Goal: Task Accomplishment & Management: Manage account settings

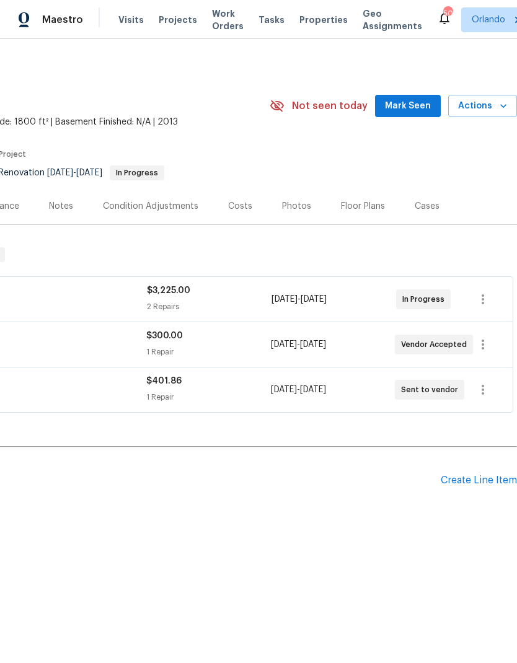
click at [421, 103] on span "Mark Seen" at bounding box center [408, 106] width 46 height 15
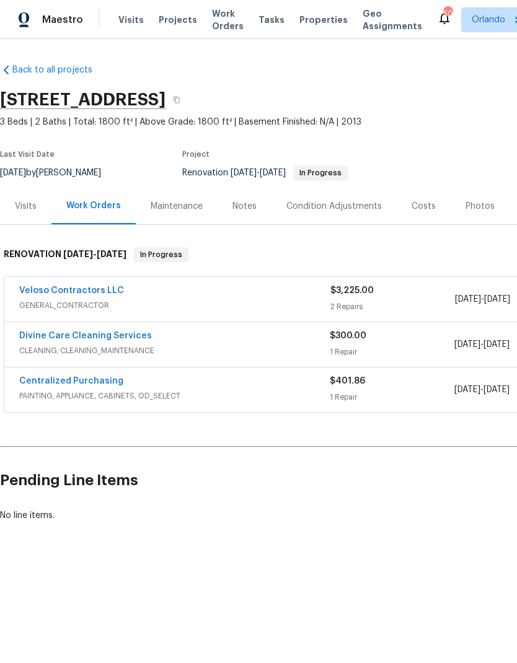
click at [101, 286] on link "Veloso Contractors LLC" at bounding box center [71, 290] width 105 height 9
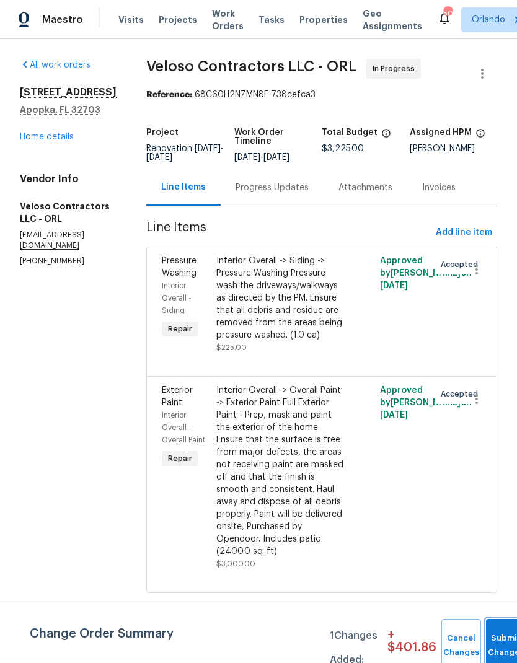
click at [503, 642] on button "Submit Changes" at bounding box center [506, 645] width 40 height 53
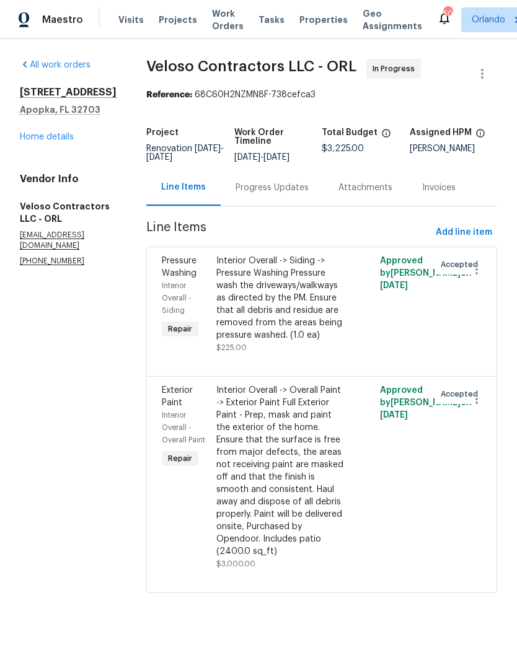
click at [51, 133] on link "Home details" at bounding box center [47, 137] width 54 height 9
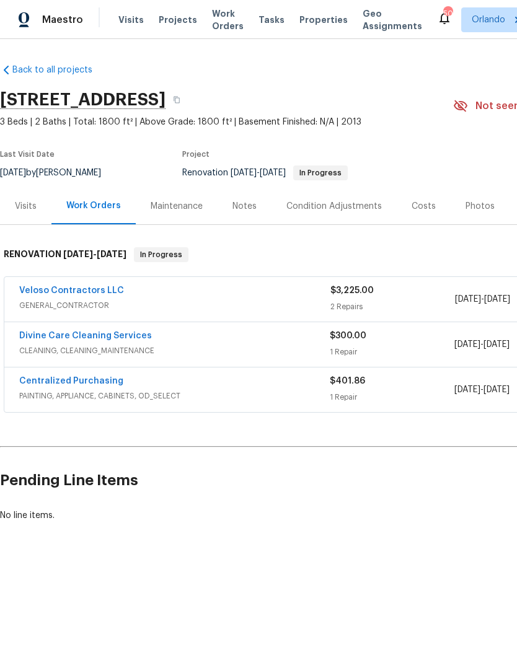
click at [102, 384] on link "Centralized Purchasing" at bounding box center [71, 381] width 104 height 9
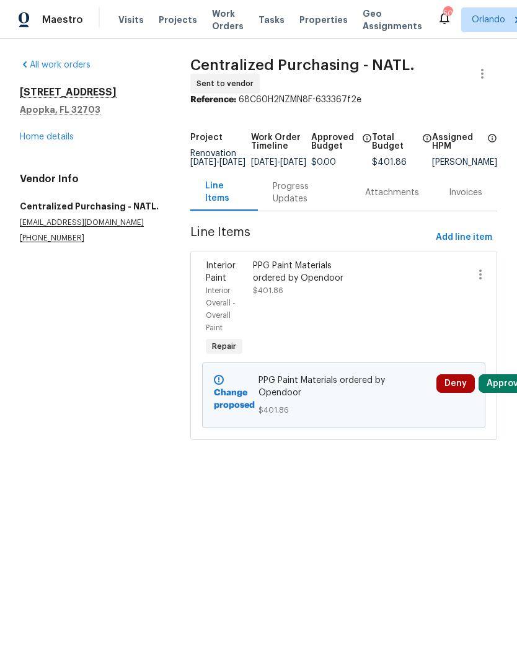
click at [511, 393] on button "Approve" at bounding box center [504, 383] width 53 height 19
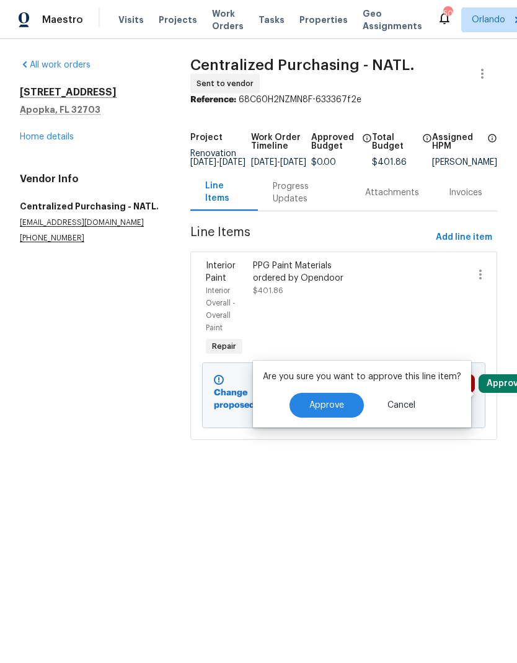
click at [341, 407] on button "Approve" at bounding box center [326, 405] width 74 height 25
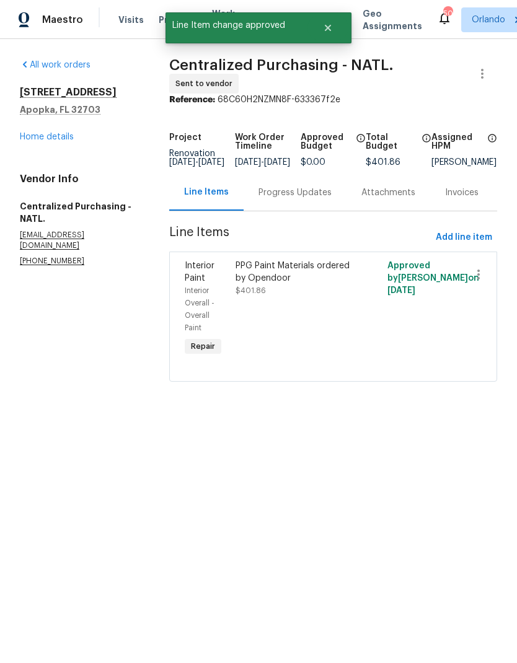
click at [58, 136] on link "Home details" at bounding box center [47, 137] width 54 height 9
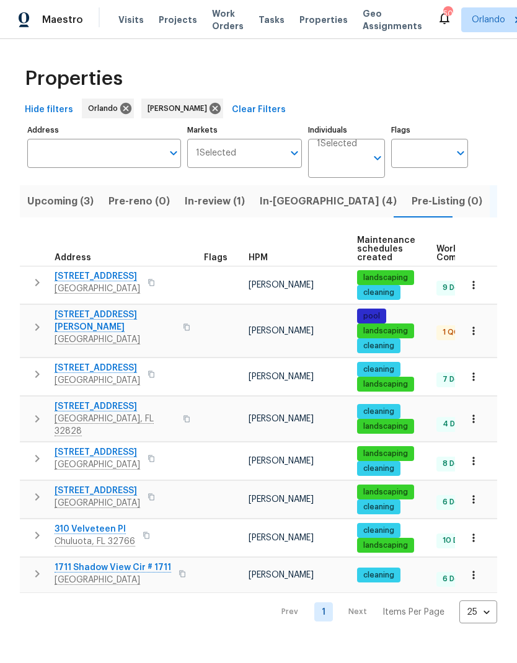
click at [284, 208] on span "In-reno (4)" at bounding box center [328, 201] width 137 height 17
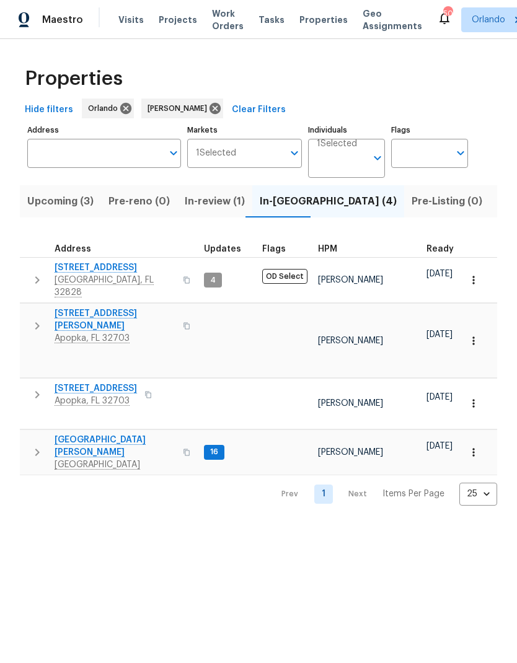
click at [92, 307] on span "[STREET_ADDRESS][PERSON_NAME]" at bounding box center [115, 319] width 121 height 25
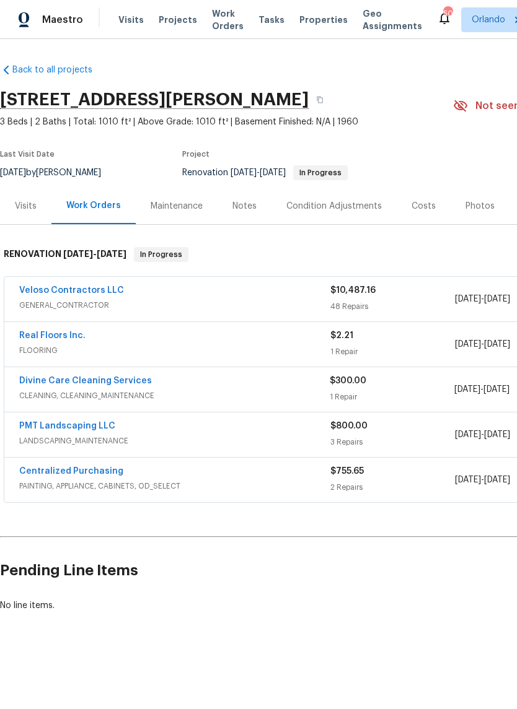
click at [66, 337] on link "Real Floors Inc." at bounding box center [52, 335] width 66 height 9
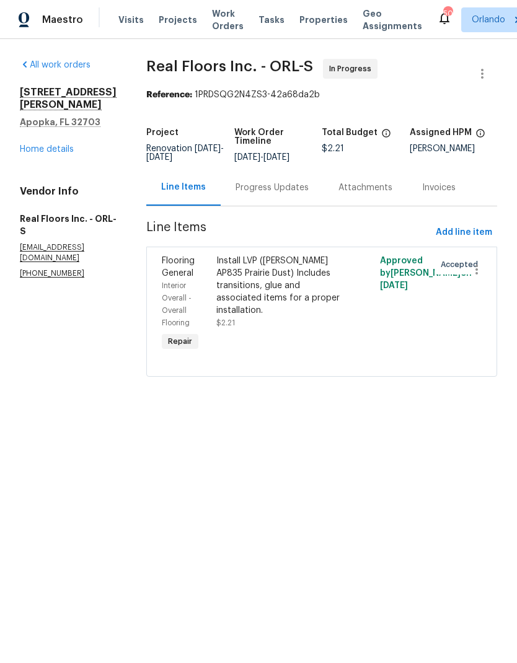
click at [278, 279] on div "Install LVP ([PERSON_NAME] AP835 Prairie Dust) Includes transitions, glue and a…" at bounding box center [280, 286] width 129 height 62
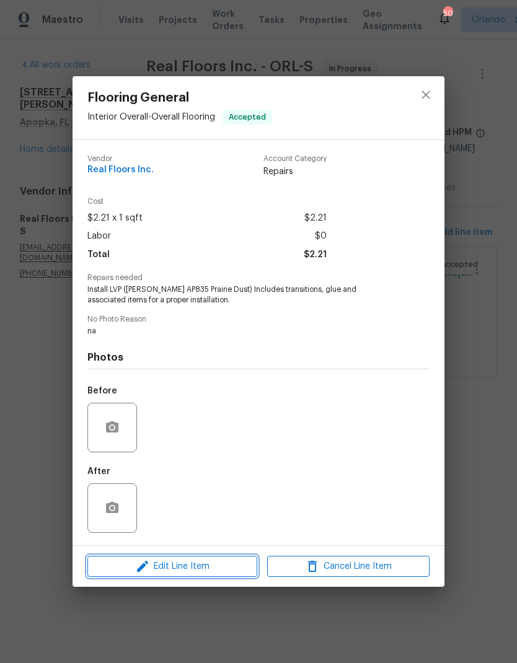
click at [207, 563] on span "Edit Line Item" at bounding box center [172, 566] width 162 height 15
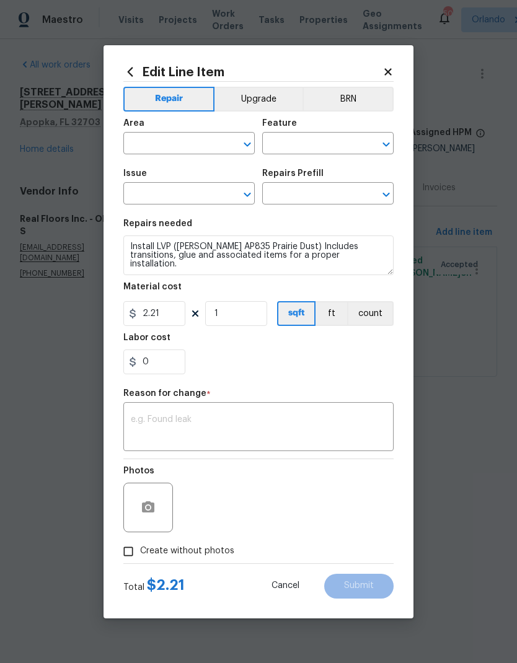
type input "Interior Overall"
type input "Overall Flooring"
type input "Flooring General"
type input "Vinyl Plank LVL 1 - Knighton (Beige) $2.21"
click at [380, 314] on button "count" at bounding box center [370, 313] width 46 height 25
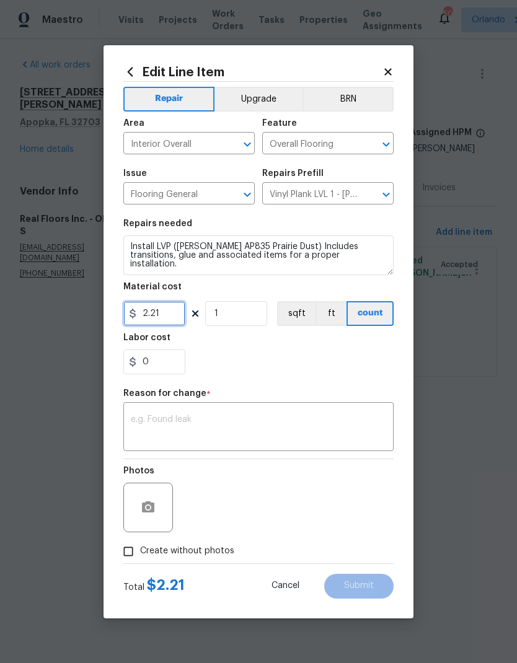
click at [167, 315] on input "2.21" at bounding box center [154, 313] width 62 height 25
type input "3073.51"
click at [230, 401] on div "Reason for change *" at bounding box center [258, 397] width 270 height 16
click at [241, 408] on div "x ​" at bounding box center [258, 428] width 270 height 46
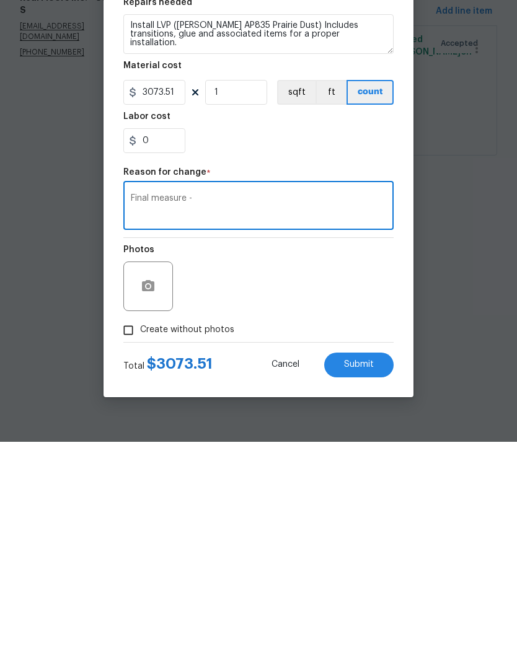
click at [279, 415] on textarea "Final measure -" at bounding box center [258, 428] width 255 height 26
paste textarea "Entry / Living / /Hall / Bedrooms / Closets / (NO STEP DOWN LAUNDRY , ADDITION,…"
type textarea "Final measure - Entry / Living / /Hall / Bedrooms / Closets / (NO STEP DOWN LAU…"
click at [201, 545] on span "Create without photos" at bounding box center [187, 551] width 94 height 13
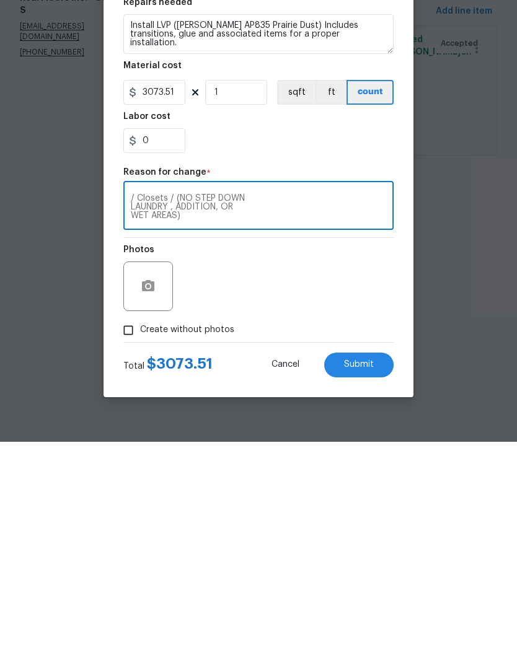
click at [140, 540] on input "Create without photos" at bounding box center [128, 552] width 24 height 24
checkbox input "true"
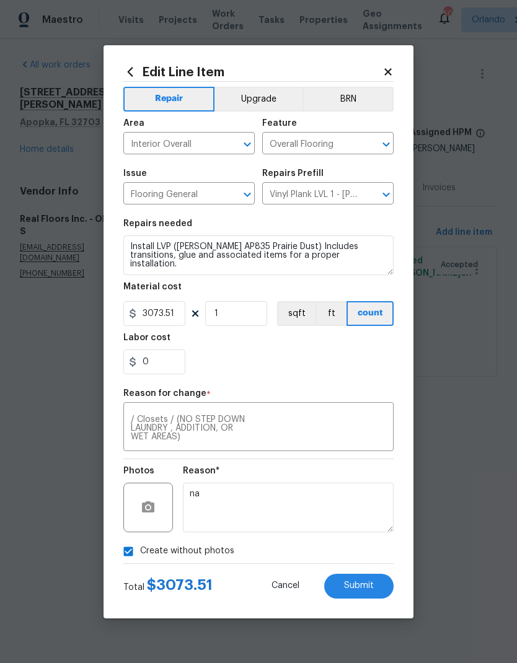
click at [365, 585] on span "Submit" at bounding box center [359, 585] width 30 height 9
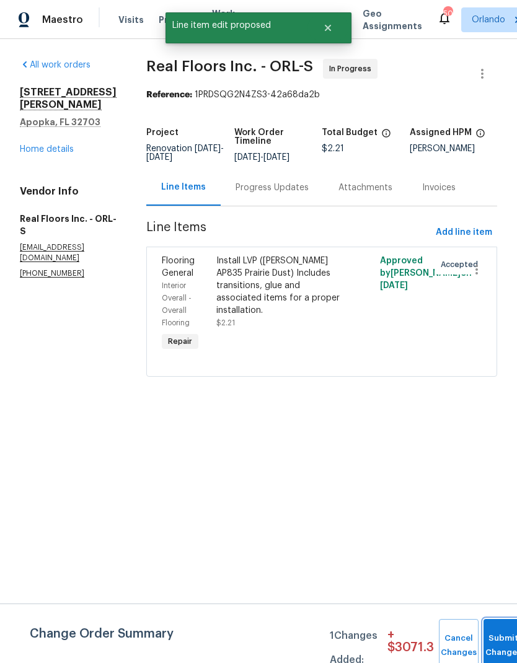
click at [502, 637] on button "Submit Changes" at bounding box center [503, 645] width 40 height 53
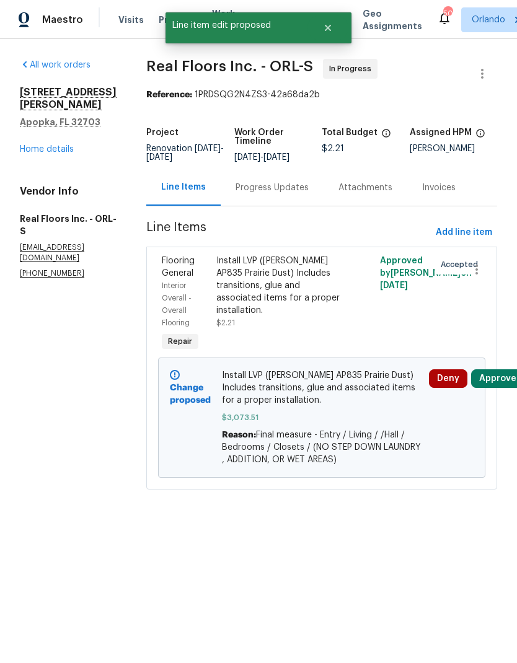
click at [512, 385] on button "Approve" at bounding box center [497, 378] width 53 height 19
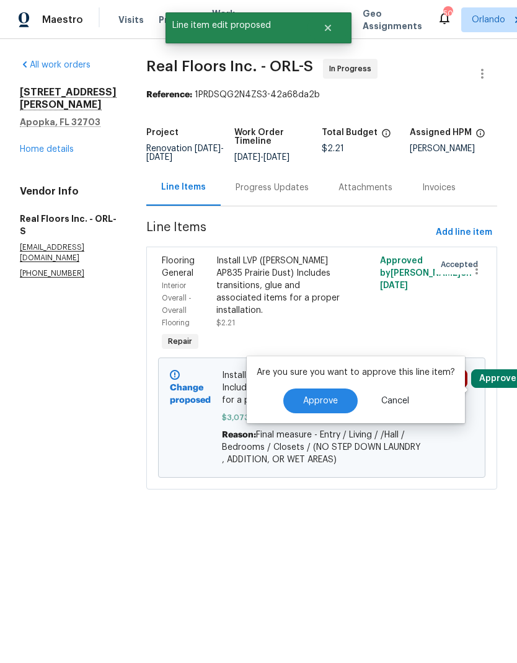
click at [329, 400] on span "Approve" at bounding box center [320, 400] width 35 height 9
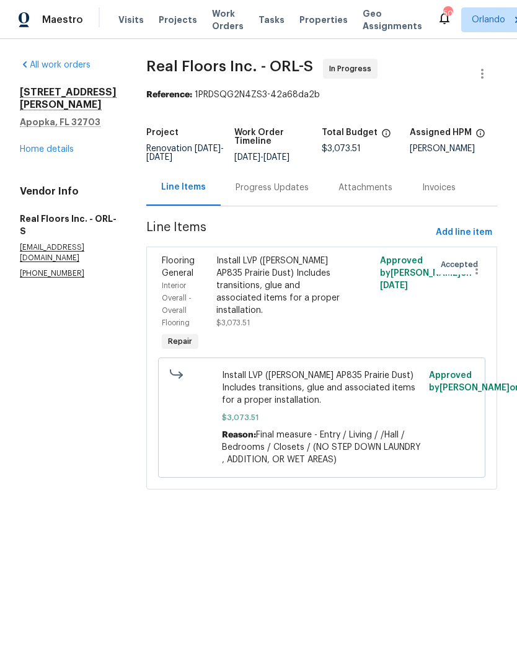
click at [54, 145] on link "Home details" at bounding box center [47, 149] width 54 height 9
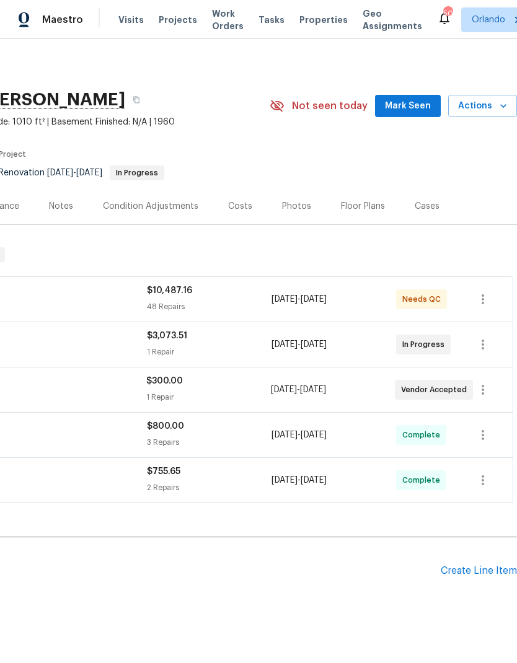
scroll to position [0, 183]
click at [245, 208] on div "Costs" at bounding box center [240, 206] width 24 height 12
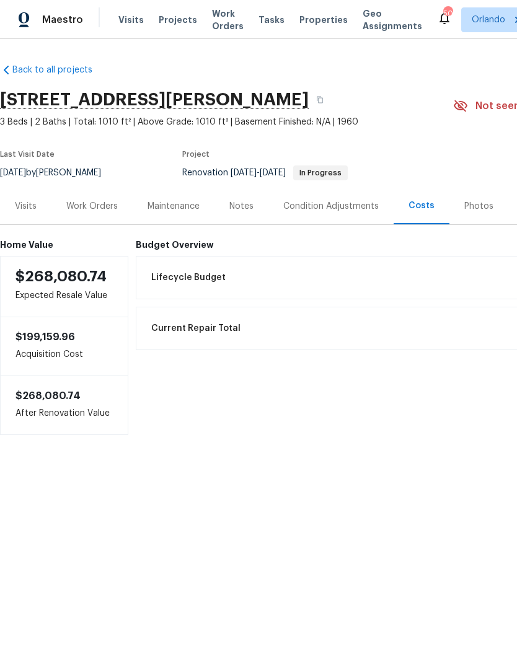
click at [102, 209] on div "Work Orders" at bounding box center [91, 206] width 51 height 12
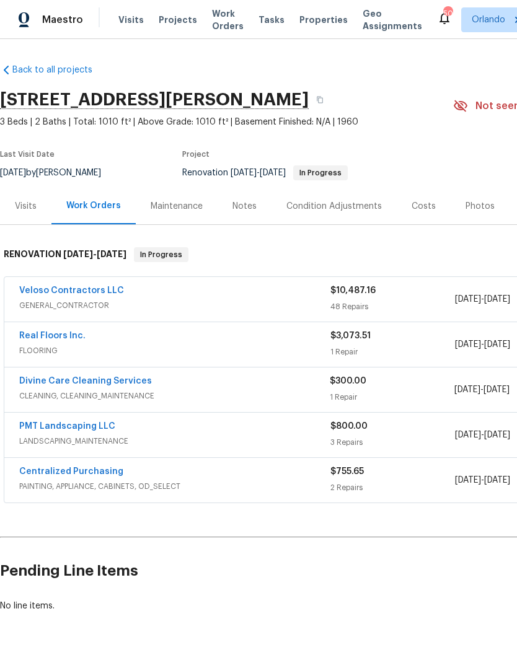
click at [119, 382] on link "Divine Care Cleaning Services" at bounding box center [85, 381] width 133 height 9
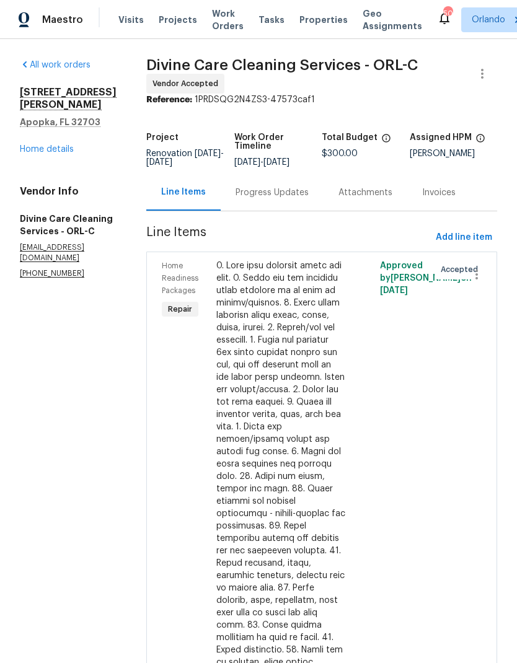
click at [60, 145] on link "Home details" at bounding box center [47, 149] width 54 height 9
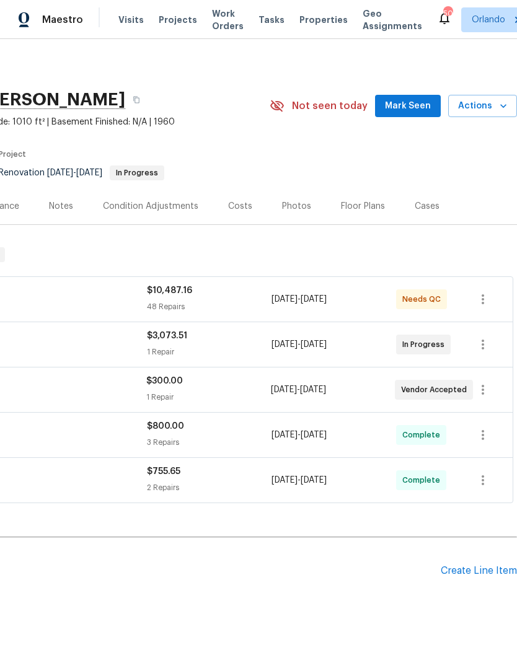
scroll to position [0, 183]
click at [420, 105] on span "Mark Seen" at bounding box center [408, 106] width 46 height 15
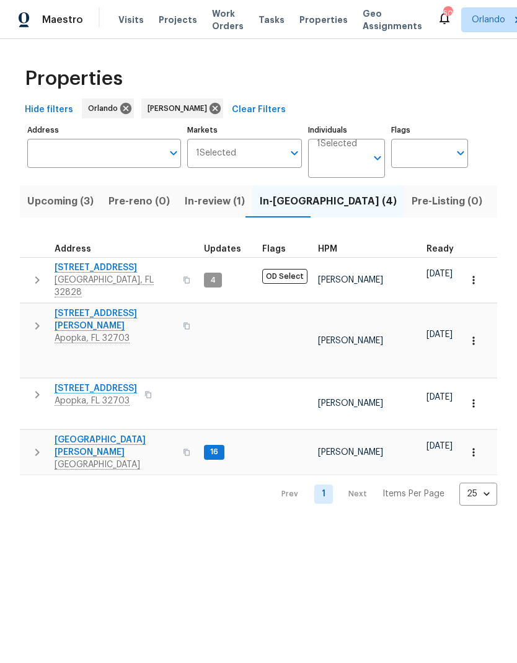
click at [110, 262] on span "2609 Windsorgate Ln" at bounding box center [115, 267] width 121 height 12
click at [101, 434] on span "7618 Brockbank Dr" at bounding box center [115, 446] width 121 height 25
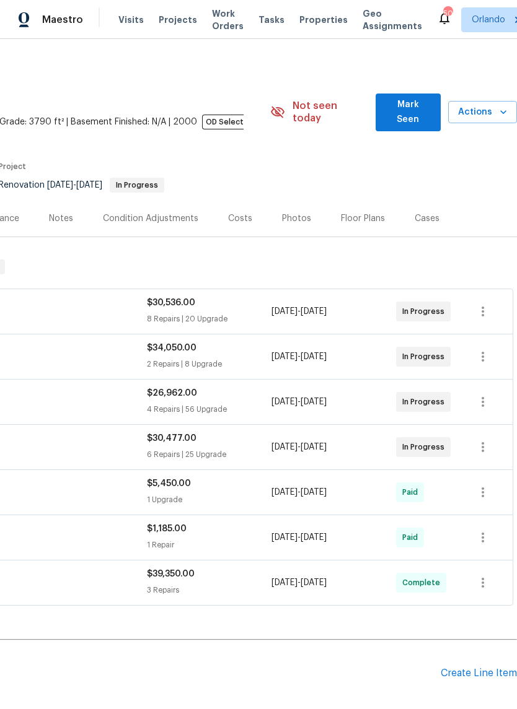
scroll to position [0, 183]
click at [418, 107] on span "Mark Seen" at bounding box center [408, 112] width 46 height 30
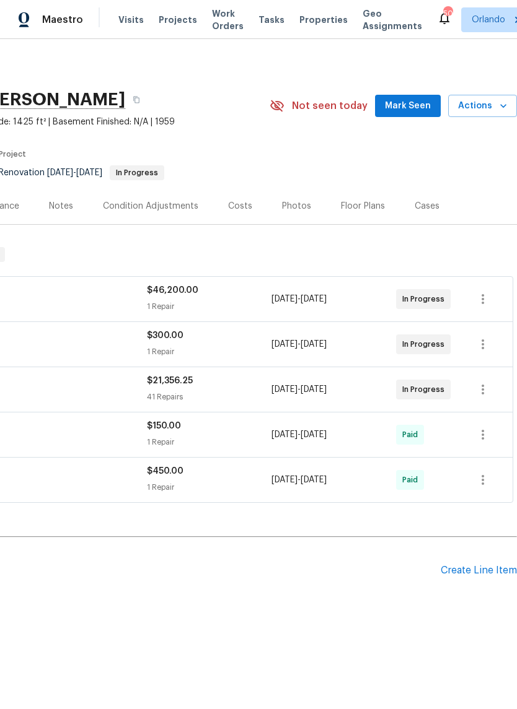
scroll to position [0, 183]
click at [419, 109] on span "Mark Seen" at bounding box center [408, 106] width 46 height 15
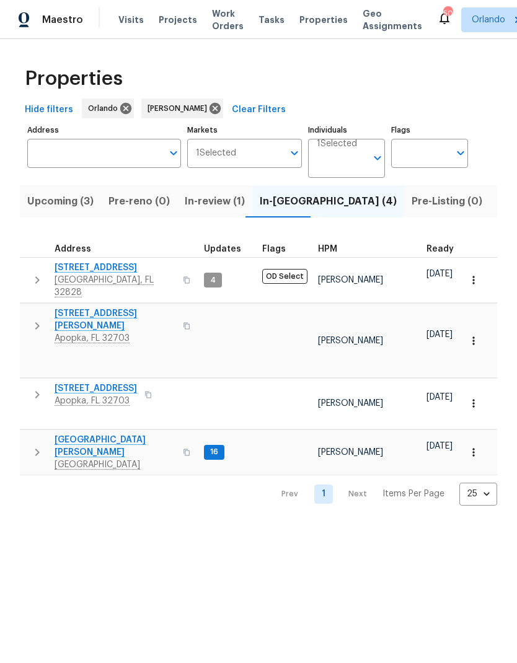
click at [179, 314] on button "button" at bounding box center [186, 326] width 15 height 30
click at [183, 322] on icon "button" at bounding box center [186, 325] width 7 height 7
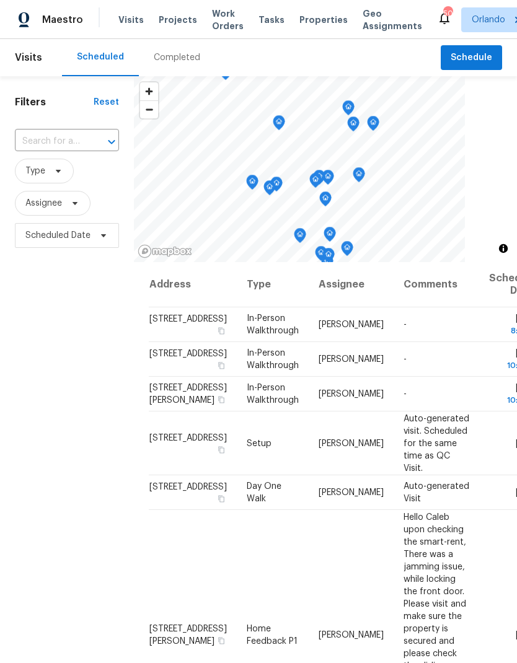
click at [81, 137] on input "text" at bounding box center [49, 141] width 69 height 19
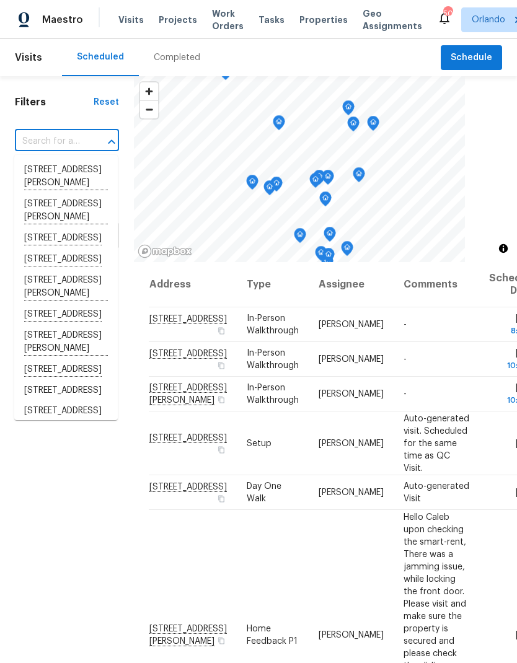
click at [56, 141] on input "text" at bounding box center [49, 141] width 69 height 19
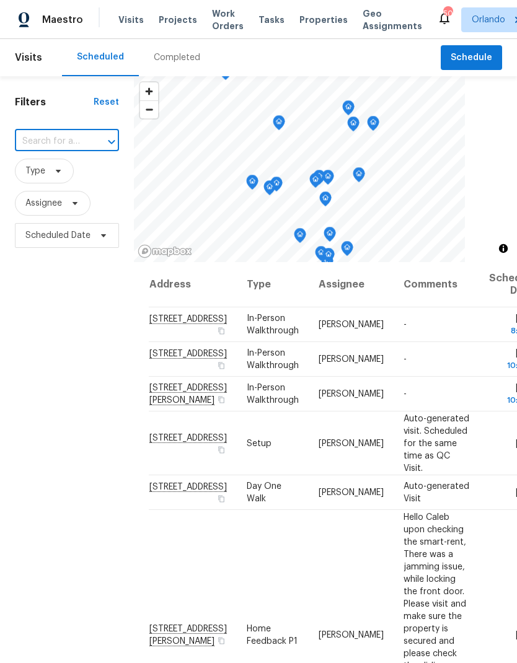
paste input "[STREET_ADDRESS][PERSON_NAME]"
type input "[STREET_ADDRESS][PERSON_NAME]"
click at [66, 184] on li "[STREET_ADDRESS][PERSON_NAME]" at bounding box center [65, 177] width 103 height 34
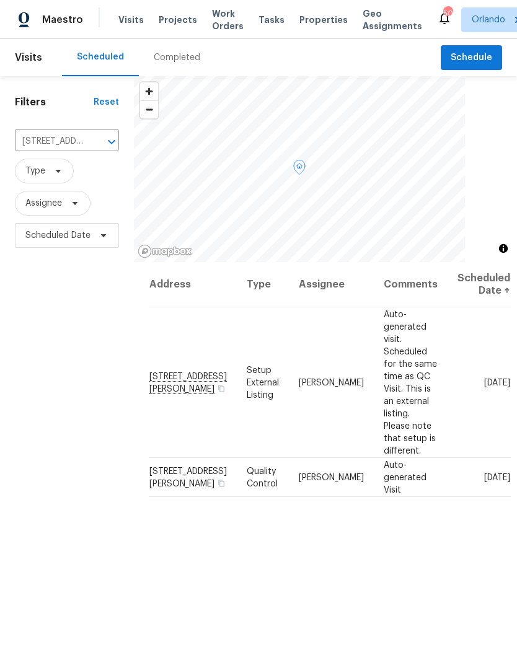
click at [0, 0] on icon at bounding box center [0, 0] width 0 height 0
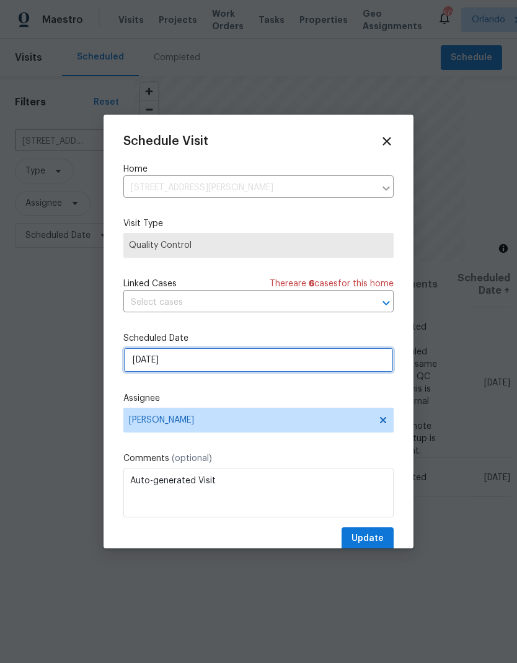
click at [243, 362] on input "[DATE]" at bounding box center [258, 360] width 270 height 25
select select "8"
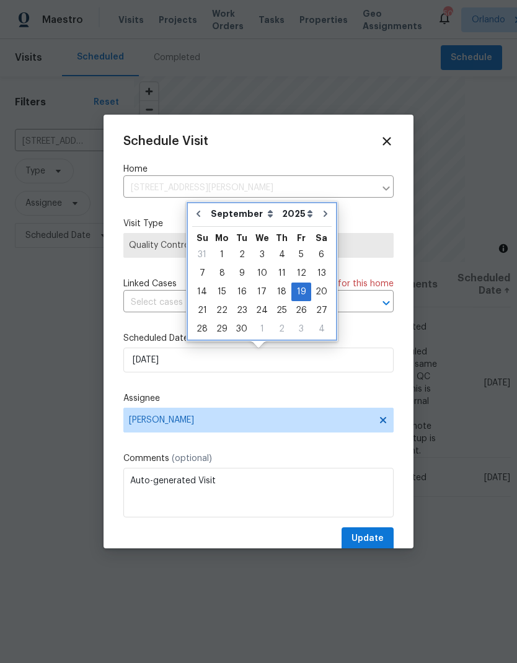
click at [194, 211] on icon "Go to previous month" at bounding box center [198, 214] width 10 height 10
type input "[DATE]"
select select "7"
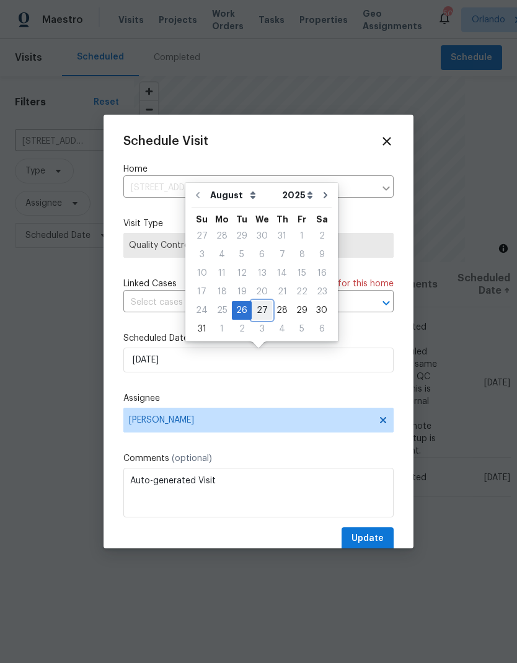
click at [263, 312] on div "27" at bounding box center [262, 310] width 20 height 17
type input "[DATE]"
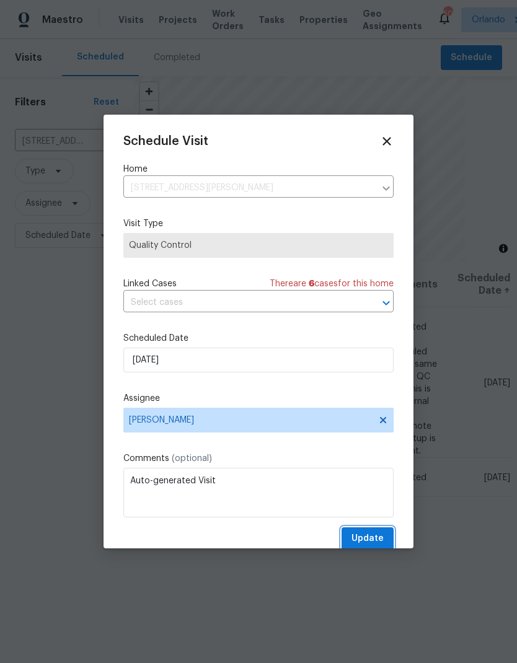
click at [379, 537] on span "Update" at bounding box center [367, 538] width 32 height 15
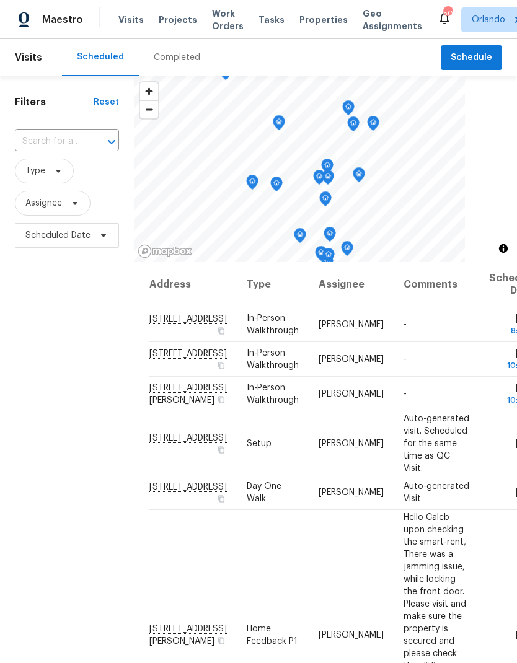
click at [39, 134] on input "text" at bounding box center [49, 141] width 69 height 19
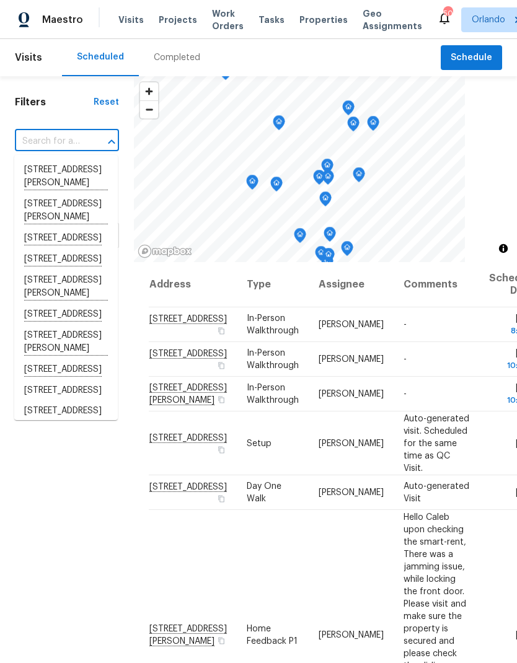
click at [48, 141] on input "text" at bounding box center [49, 141] width 69 height 19
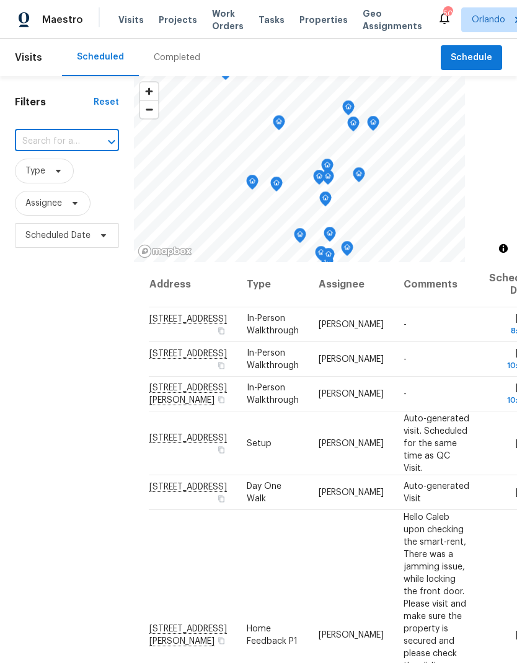
paste input "[STREET_ADDRESS][PERSON_NAME]"
type input "[STREET_ADDRESS][PERSON_NAME]"
click at [53, 178] on li "[STREET_ADDRESS][PERSON_NAME]" at bounding box center [65, 176] width 103 height 33
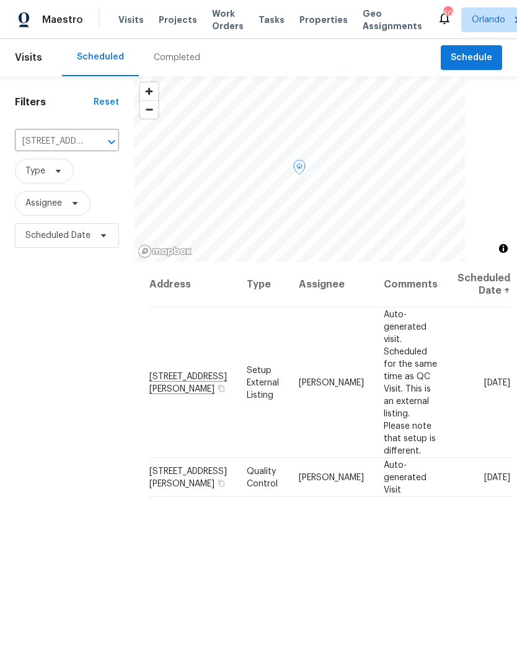
click at [0, 0] on icon at bounding box center [0, 0] width 0 height 0
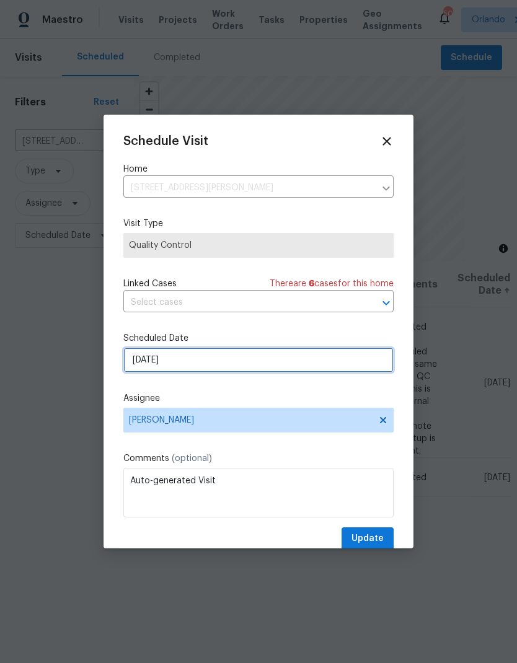
click at [219, 367] on input "[DATE]" at bounding box center [258, 360] width 270 height 25
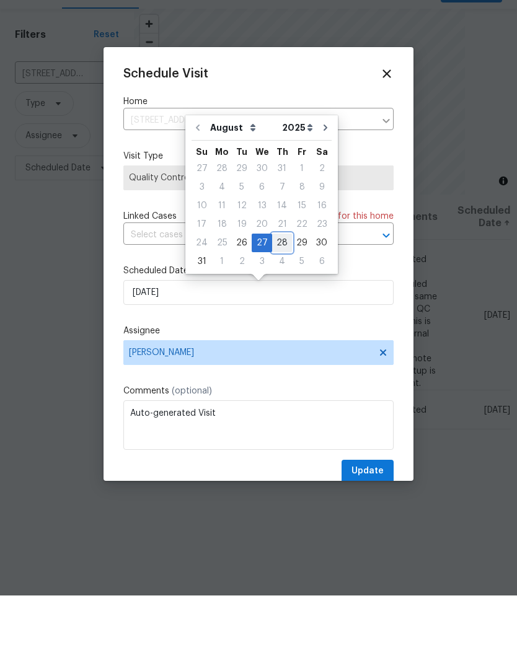
click at [277, 302] on div "28" at bounding box center [282, 310] width 20 height 17
type input "8/28/2025"
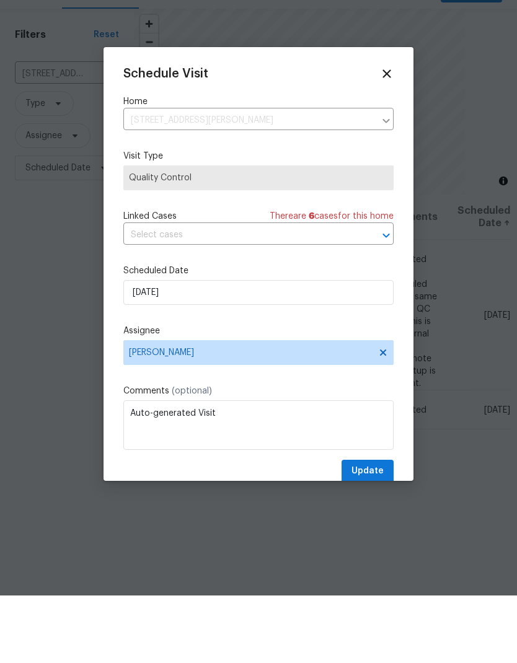
scroll to position [50, 0]
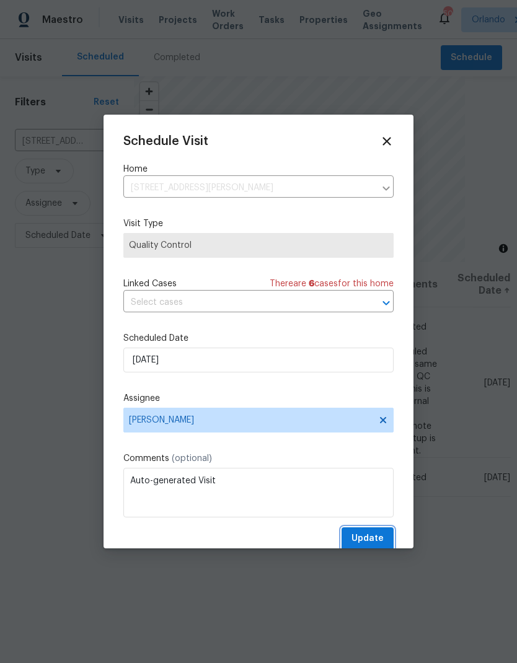
click at [375, 538] on span "Update" at bounding box center [367, 538] width 32 height 15
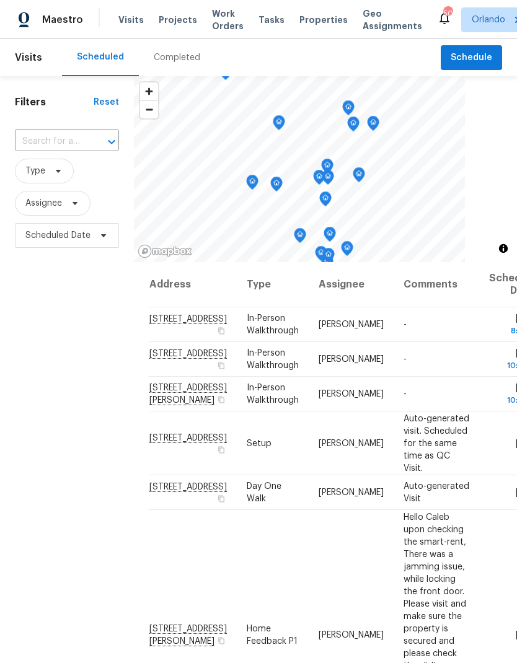
click at [55, 140] on input "text" at bounding box center [49, 141] width 69 height 19
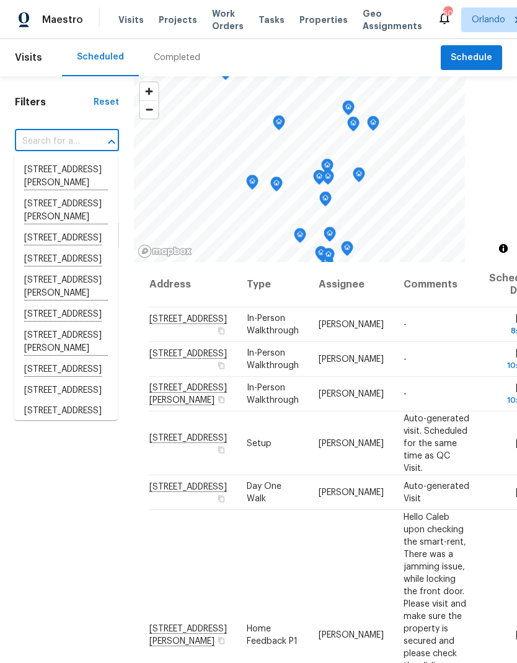
click at [51, 141] on input "text" at bounding box center [49, 141] width 69 height 19
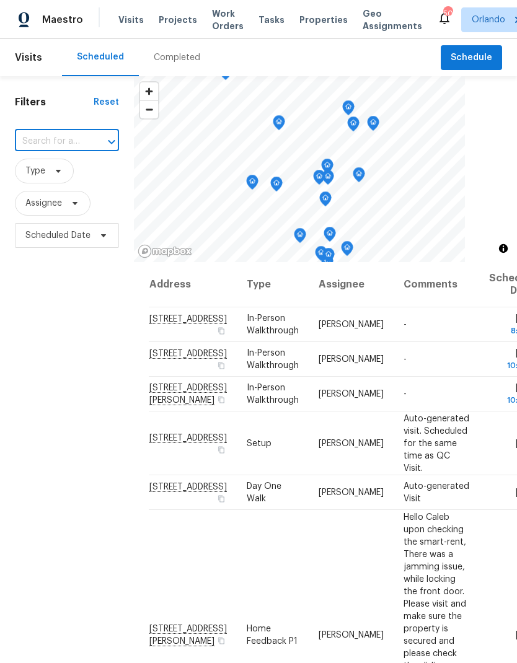
paste input "[STREET_ADDRESS][PERSON_NAME]"
type input "[STREET_ADDRESS][PERSON_NAME]"
click at [53, 178] on li "[STREET_ADDRESS][PERSON_NAME]" at bounding box center [65, 176] width 103 height 33
